Goal: Task Accomplishment & Management: Manage account settings

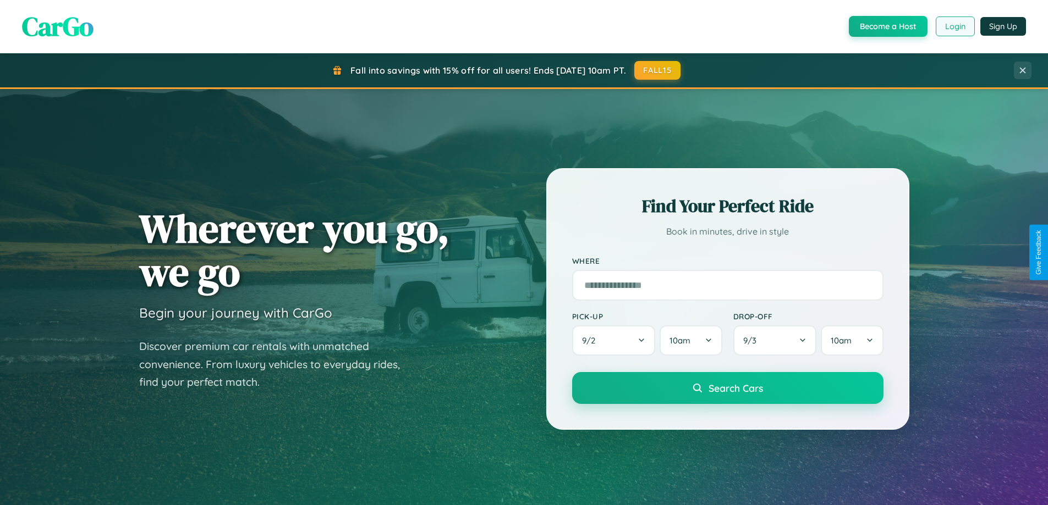
click at [954, 26] on button "Login" at bounding box center [954, 26] width 39 height 20
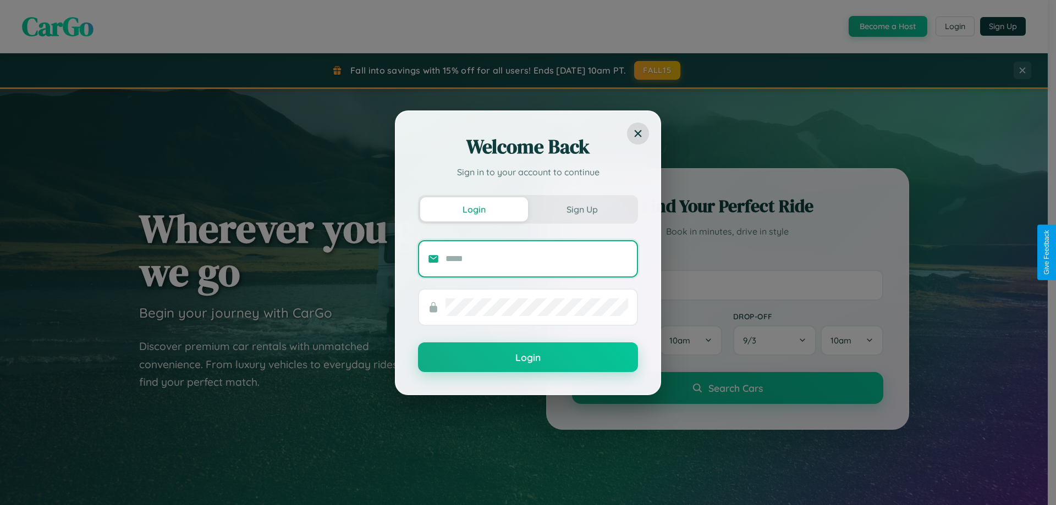
click at [537, 258] on input "text" at bounding box center [536, 259] width 183 height 18
type input "**********"
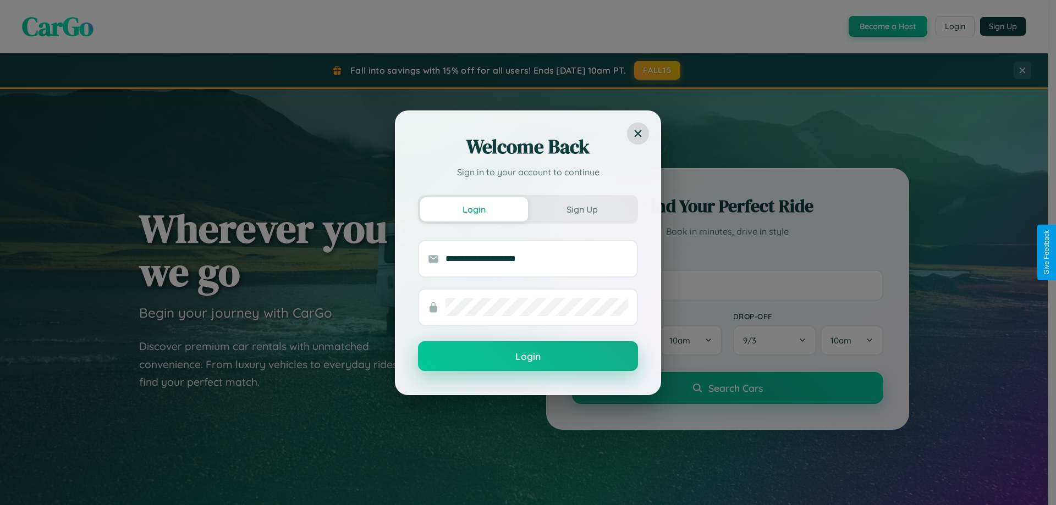
click at [528, 357] on button "Login" at bounding box center [528, 357] width 220 height 30
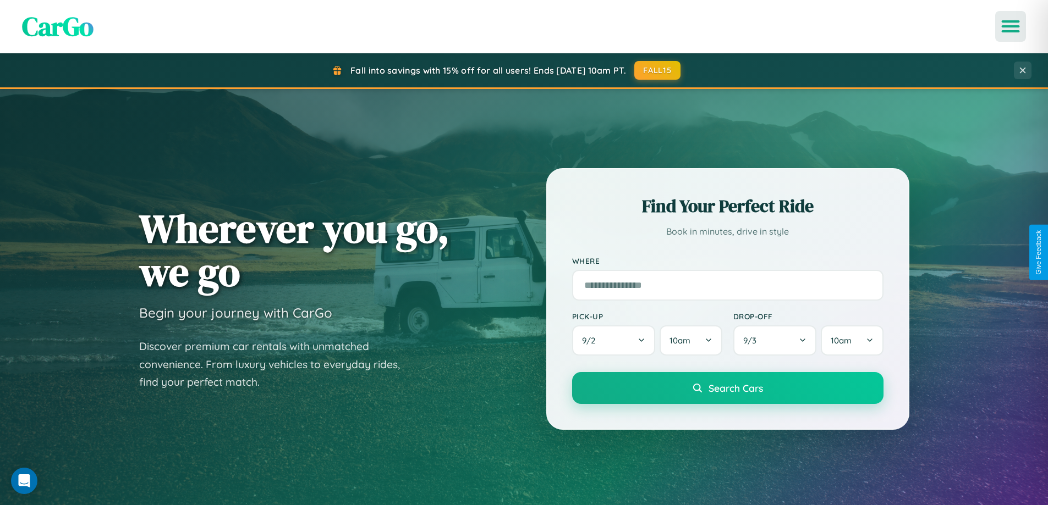
click at [1010, 26] on icon "Open menu" at bounding box center [1011, 26] width 16 height 10
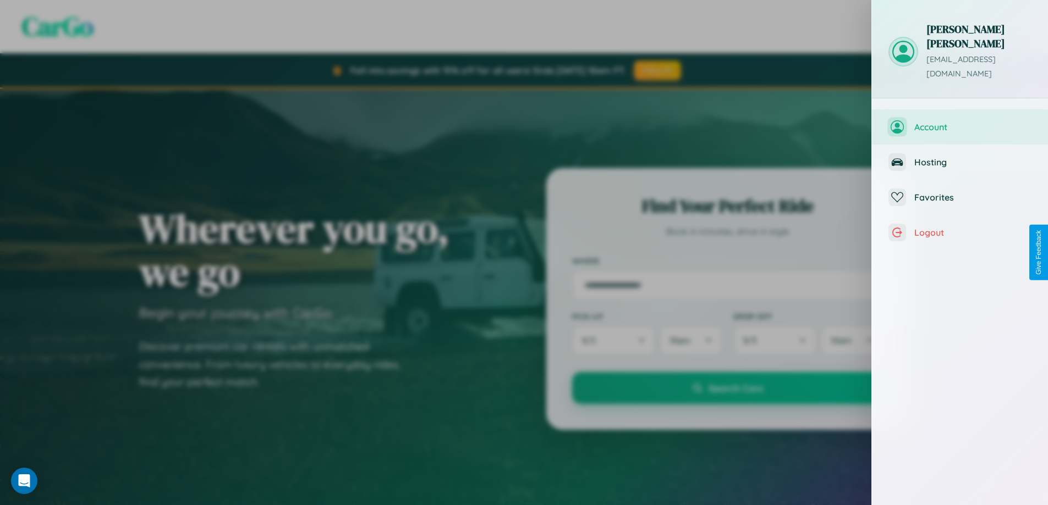
click at [960, 122] on span "Account" at bounding box center [972, 127] width 117 height 11
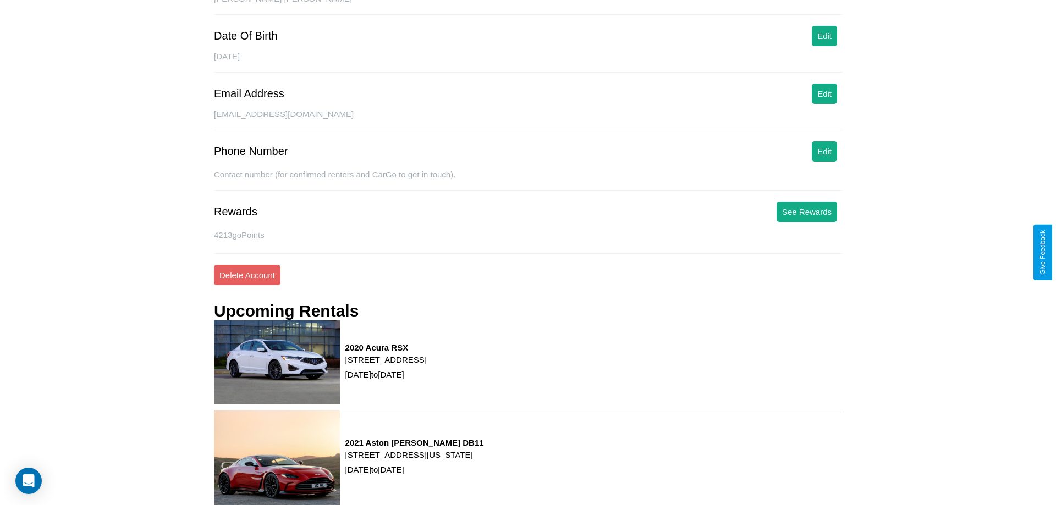
scroll to position [149, 0]
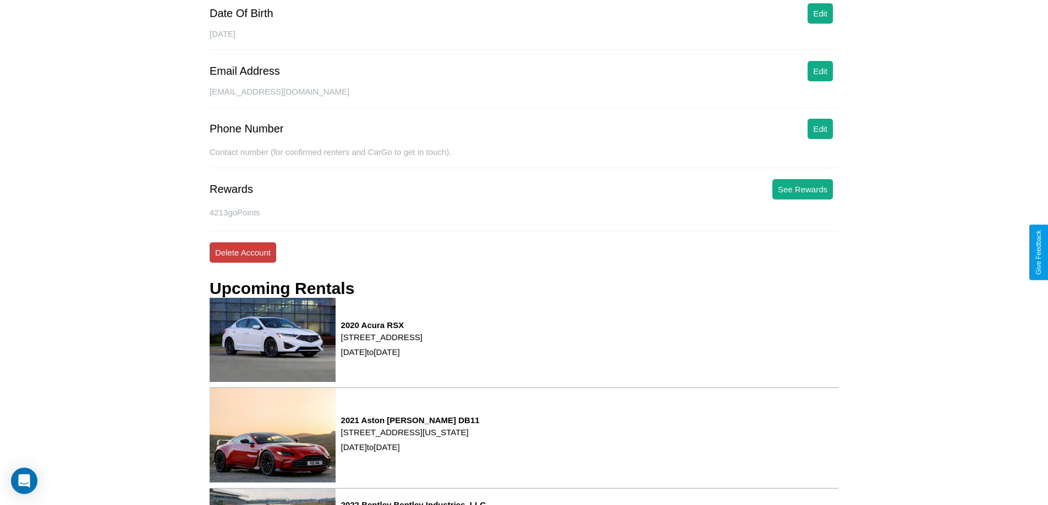
click at [243, 252] on button "Delete Account" at bounding box center [243, 253] width 67 height 20
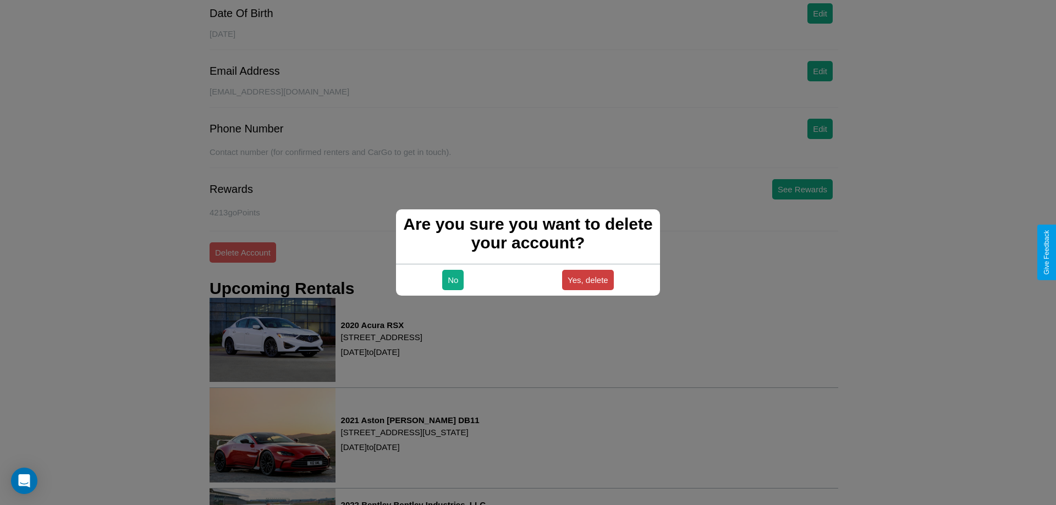
click at [587, 280] on button "Yes, delete" at bounding box center [588, 280] width 52 height 20
